Goal: Task Accomplishment & Management: Use online tool/utility

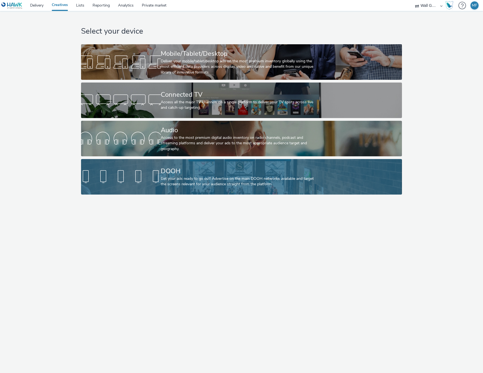
click at [209, 176] on div "DOOH" at bounding box center [240, 172] width 159 height 10
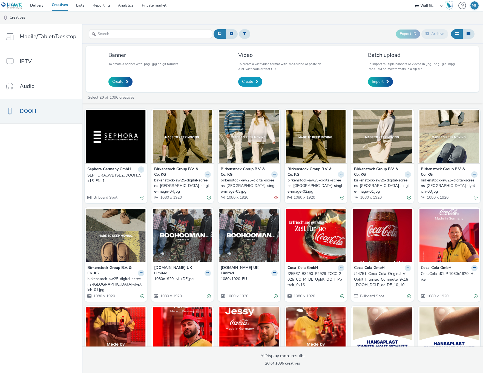
click at [246, 85] on span "Create" at bounding box center [247, 81] width 11 height 5
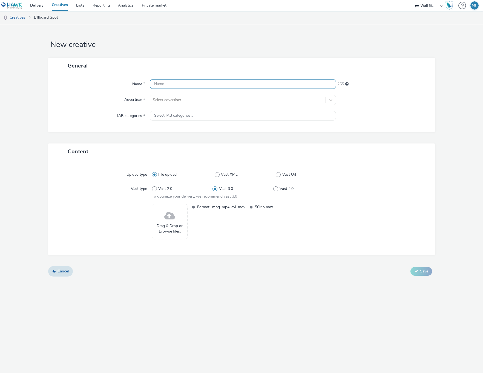
click at [171, 82] on input "text" at bounding box center [243, 84] width 186 height 10
paste input "Motiv 1B- S25 FE [GEOGRAPHIC_DATA]"
type input "Motiv 1B- S25 FE [GEOGRAPHIC_DATA]"
click at [172, 101] on div at bounding box center [238, 100] width 170 height 7
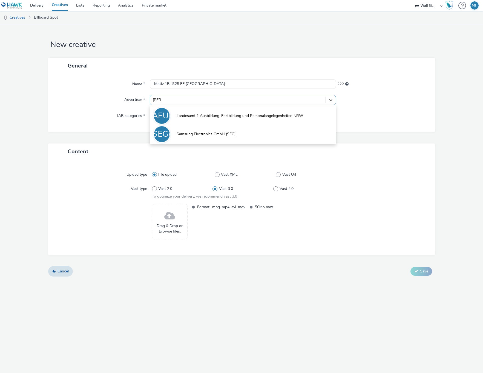
type input "[PERSON_NAME]"
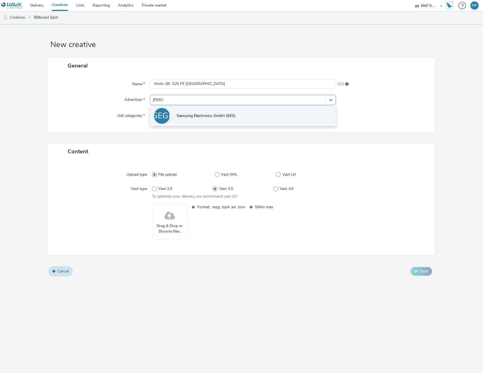
click at [199, 113] on span "Samsung Electronics GmbH (SEG)" at bounding box center [205, 115] width 59 height 5
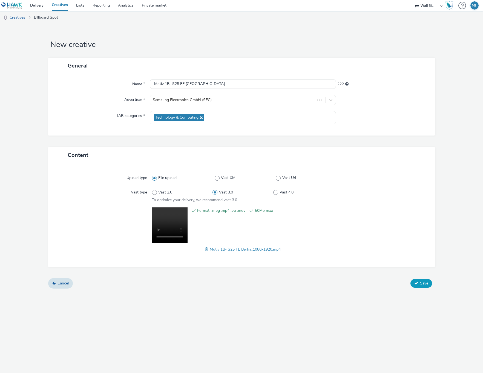
click at [423, 286] on span "Save" at bounding box center [424, 283] width 8 height 5
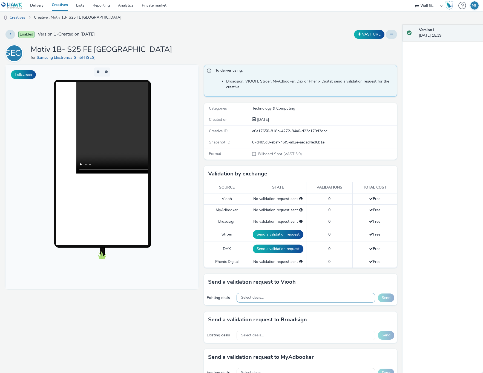
click at [262, 301] on div "Select deals..." at bounding box center [305, 298] width 138 height 10
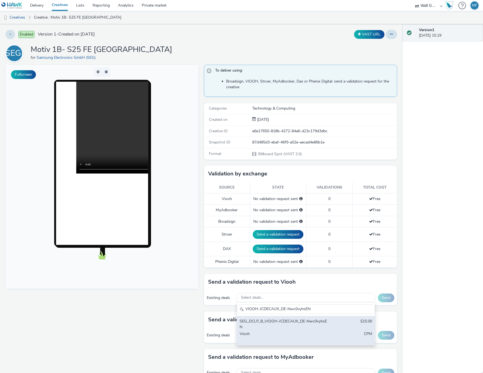
type input "VIOOH-JCDECAUX_DE-Nwc0vyhsEN"
click at [269, 328] on div "SEG_DCLP_B_VIOOH-JCDECAUX_DE-Nwc0vyhsEN" at bounding box center [282, 324] width 87 height 11
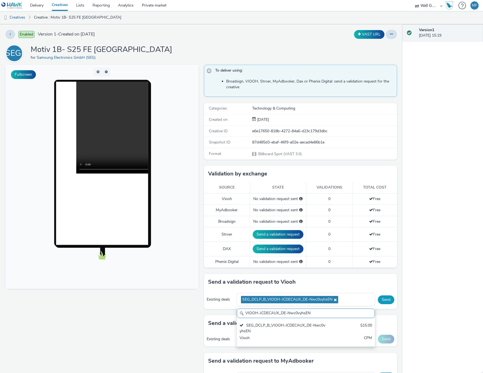
click at [382, 302] on button "Send" at bounding box center [386, 300] width 16 height 9
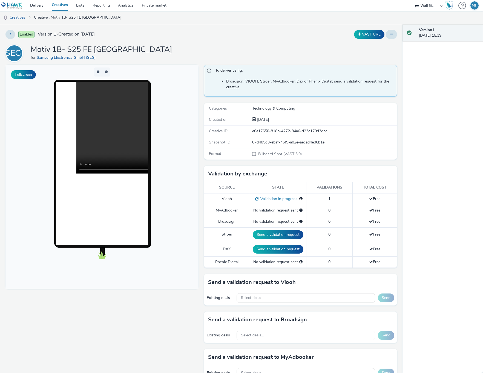
click at [15, 14] on link "Creatives" at bounding box center [14, 17] width 28 height 13
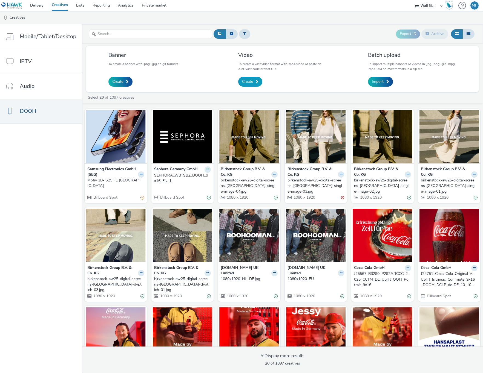
click at [251, 85] on span "Create" at bounding box center [247, 81] width 11 height 5
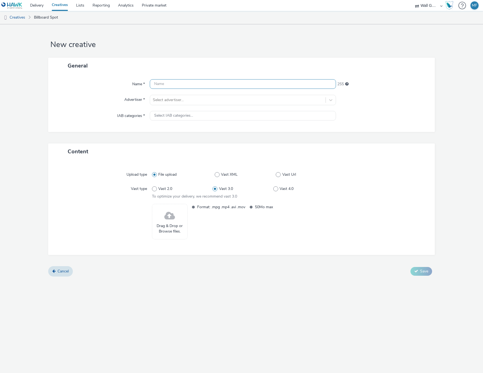
click at [176, 86] on input "text" at bounding box center [243, 84] width 186 height 10
paste input "Motiv 2 TikTok Booth"
type input "Motiv 2 TikTok Booth"
click at [187, 103] on div at bounding box center [238, 100] width 170 height 7
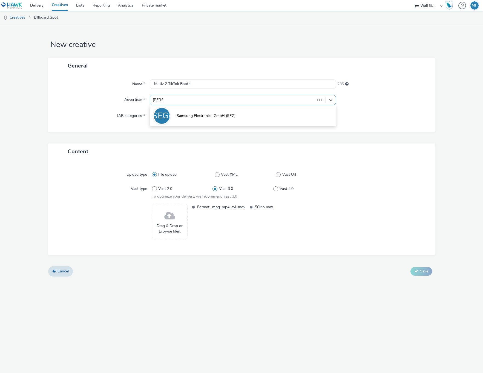
type input "[PERSON_NAME]"
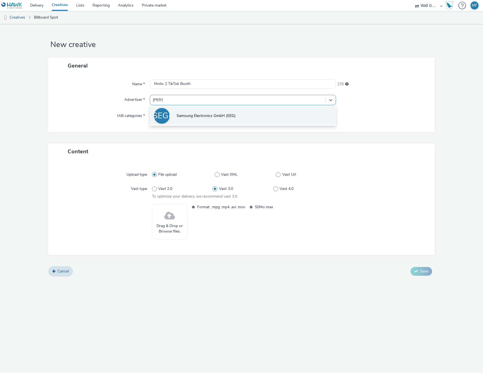
click at [206, 113] on li "SEG( Samsung Electronics GmbH (SEG)" at bounding box center [243, 115] width 186 height 18
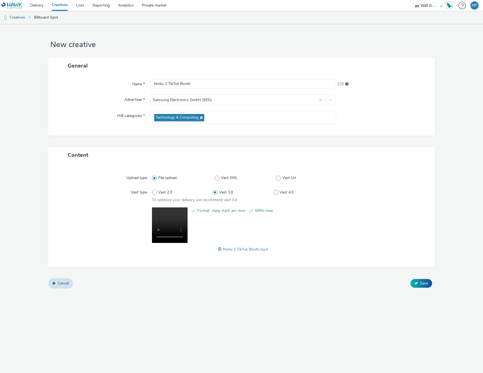
click at [353, 145] on div "General Name * Motiv 2 TikTok Booth 235 Advertiser * Samsung Electronics GmbH (…" at bounding box center [241, 102] width 386 height 89
click at [401, 202] on div at bounding box center [379, 196] width 91 height 16
click at [421, 280] on button "Save" at bounding box center [421, 283] width 22 height 9
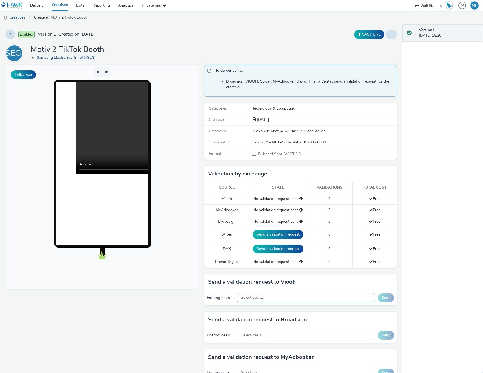
click at [253, 300] on span "Select deals..." at bounding box center [252, 298] width 23 height 5
click at [268, 310] on input "Motiv 2 TikTok Booth" at bounding box center [306, 310] width 138 height 10
paste input "VIOOH-JCDECAUX_DE-Nwc0vyhsEN"
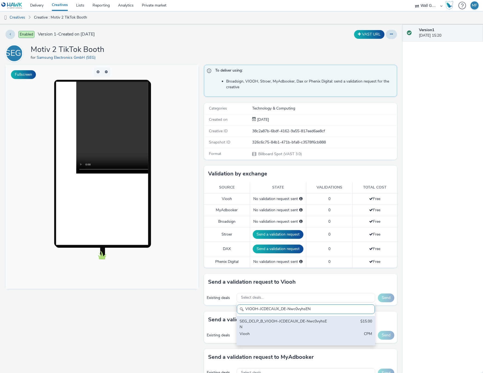
type input "VIOOH-JCDECAUX_DE-Nwc0vyhsEN"
click at [280, 324] on div "SEG_DCLP_B_VIOOH-JCDECAUX_DE-Nwc0vyhsEN" at bounding box center [282, 324] width 87 height 11
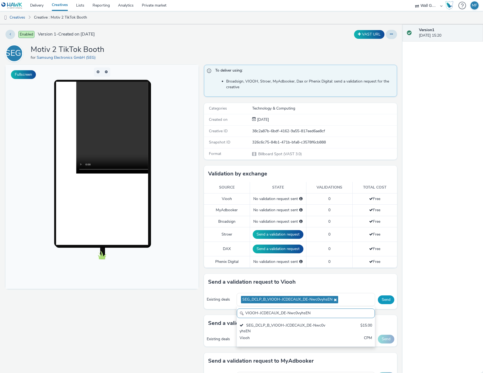
click at [378, 302] on button "Send" at bounding box center [386, 300] width 16 height 9
